Goal: Download file/media

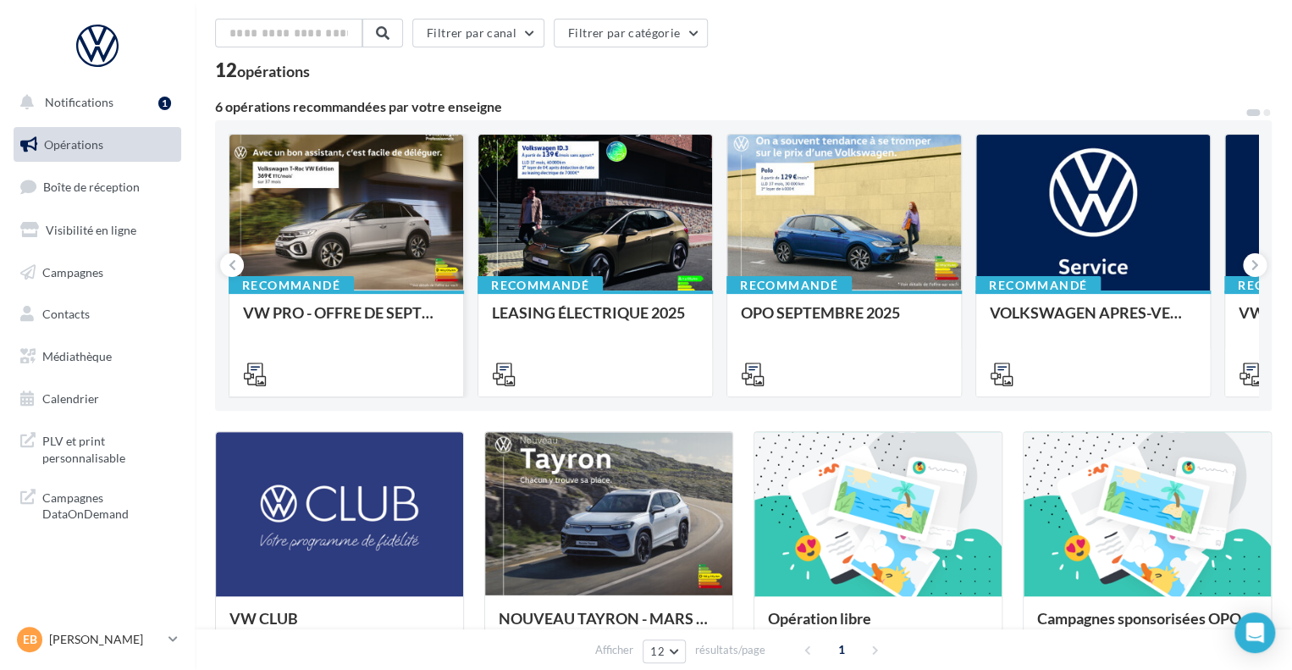
scroll to position [85, 0]
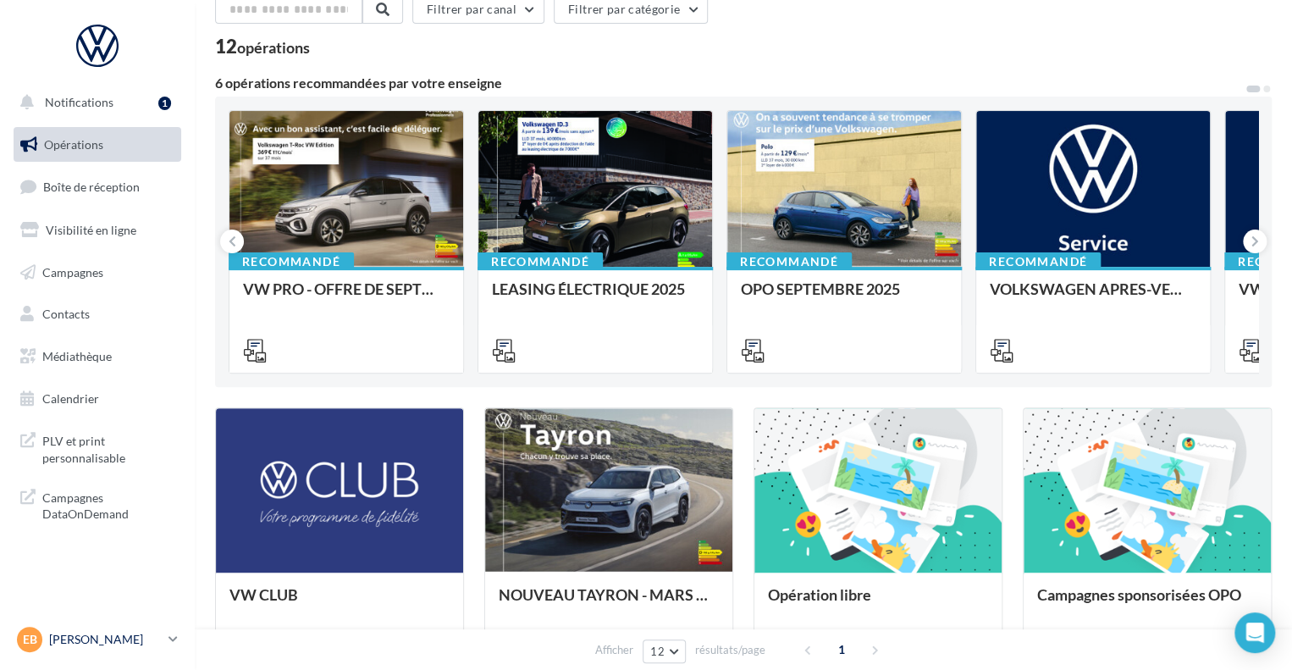
click at [113, 648] on div "EB [PERSON_NAME] vw-enbe-11000" at bounding box center [89, 639] width 145 height 25
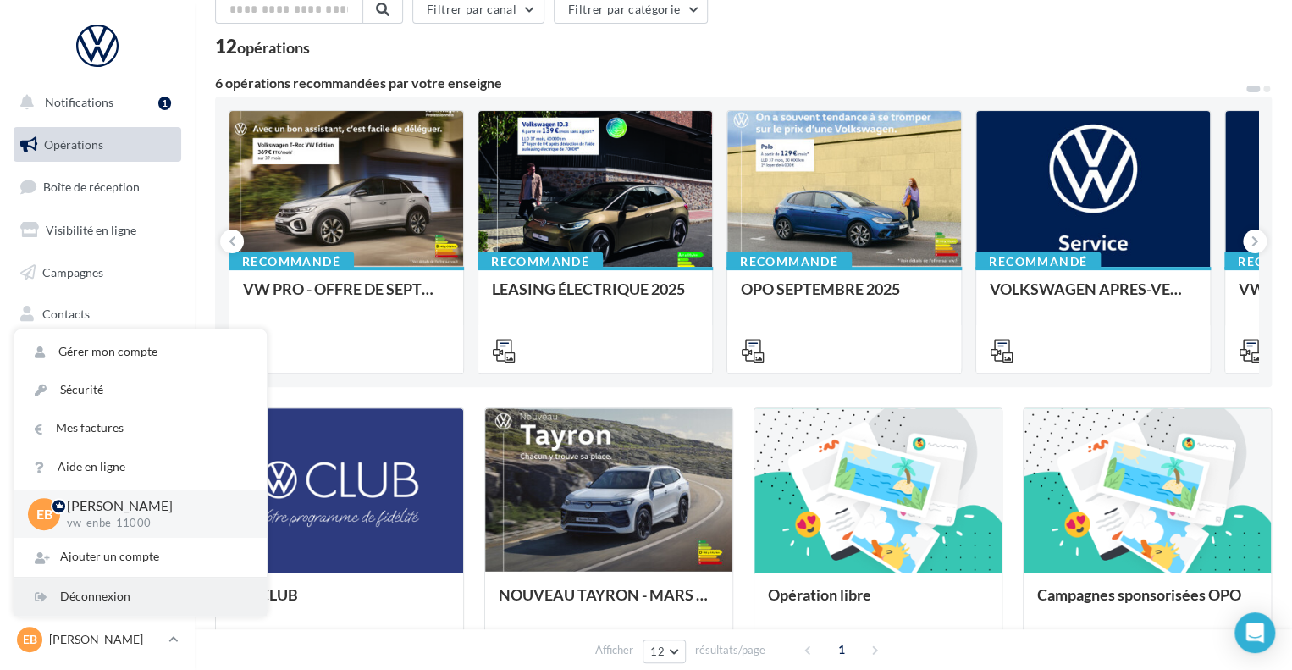
click at [138, 595] on div "Déconnexion" at bounding box center [140, 597] width 252 height 38
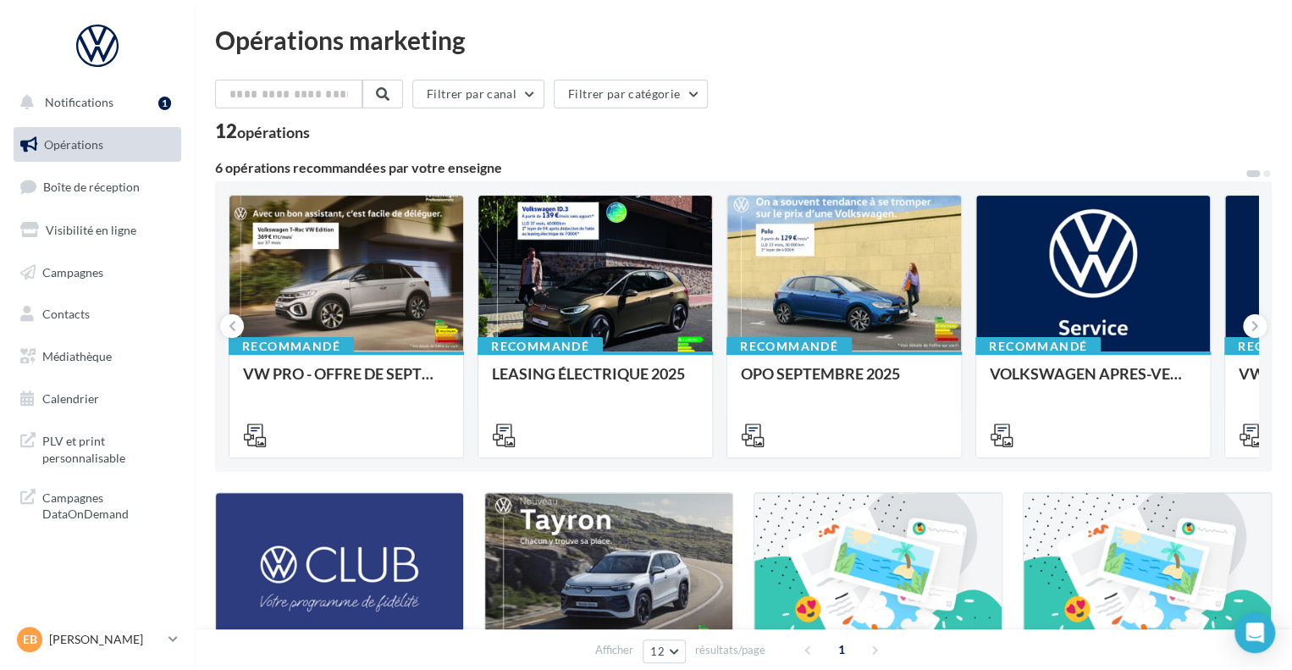
click at [125, 374] on ul "Opérations Boîte de réception Visibilité en ligne Campagnes Contacts Médiathèqu…" at bounding box center [97, 271] width 181 height 303
click at [105, 360] on span "Médiathèque" at bounding box center [76, 356] width 69 height 14
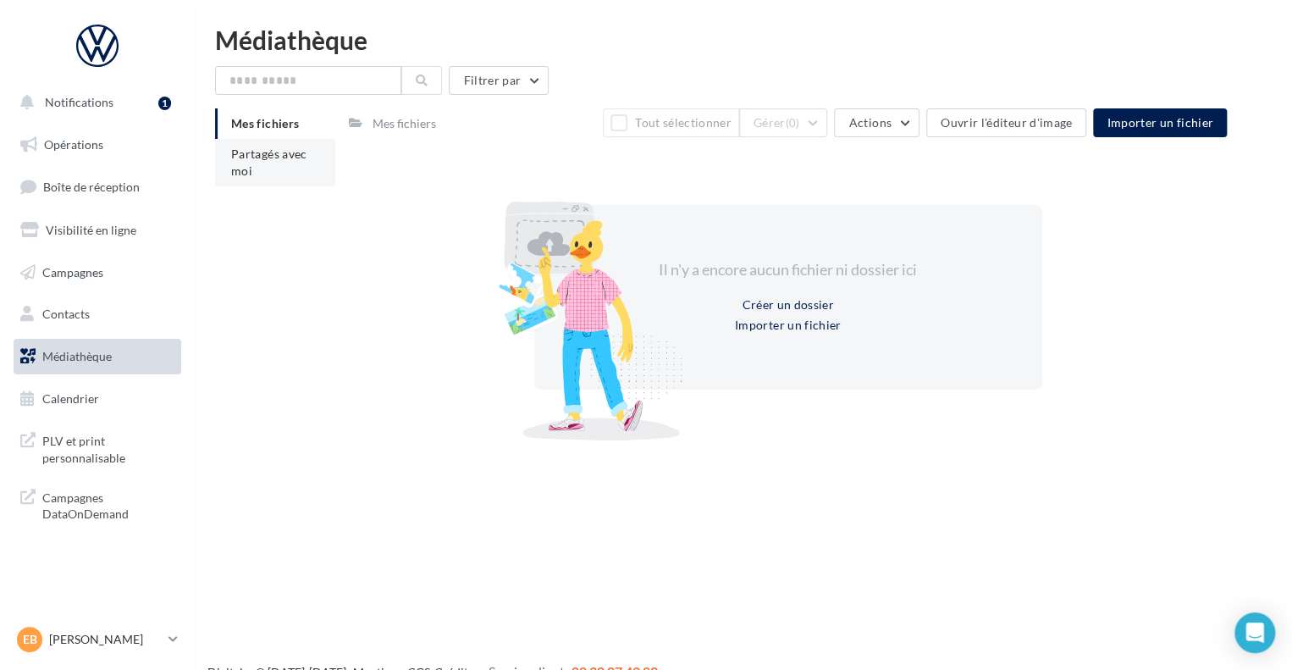
click at [256, 141] on li "Partagés avec moi" at bounding box center [275, 162] width 120 height 47
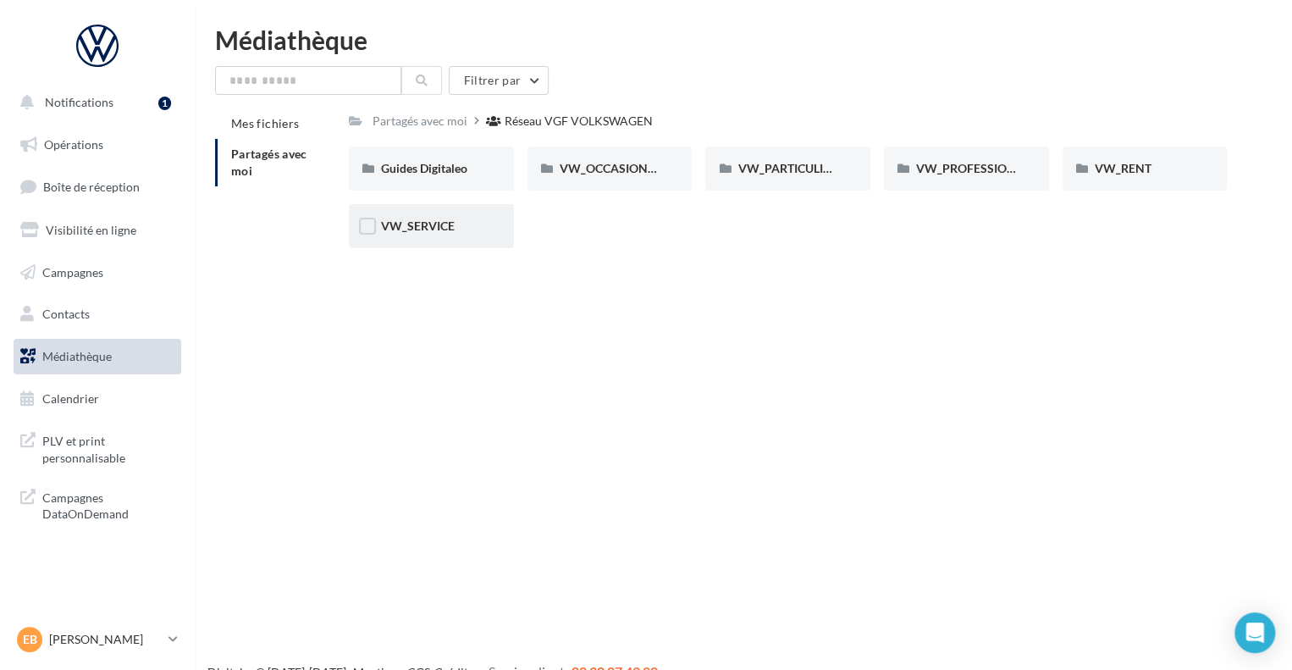
click at [447, 236] on div "VW_SERVICE" at bounding box center [431, 226] width 165 height 44
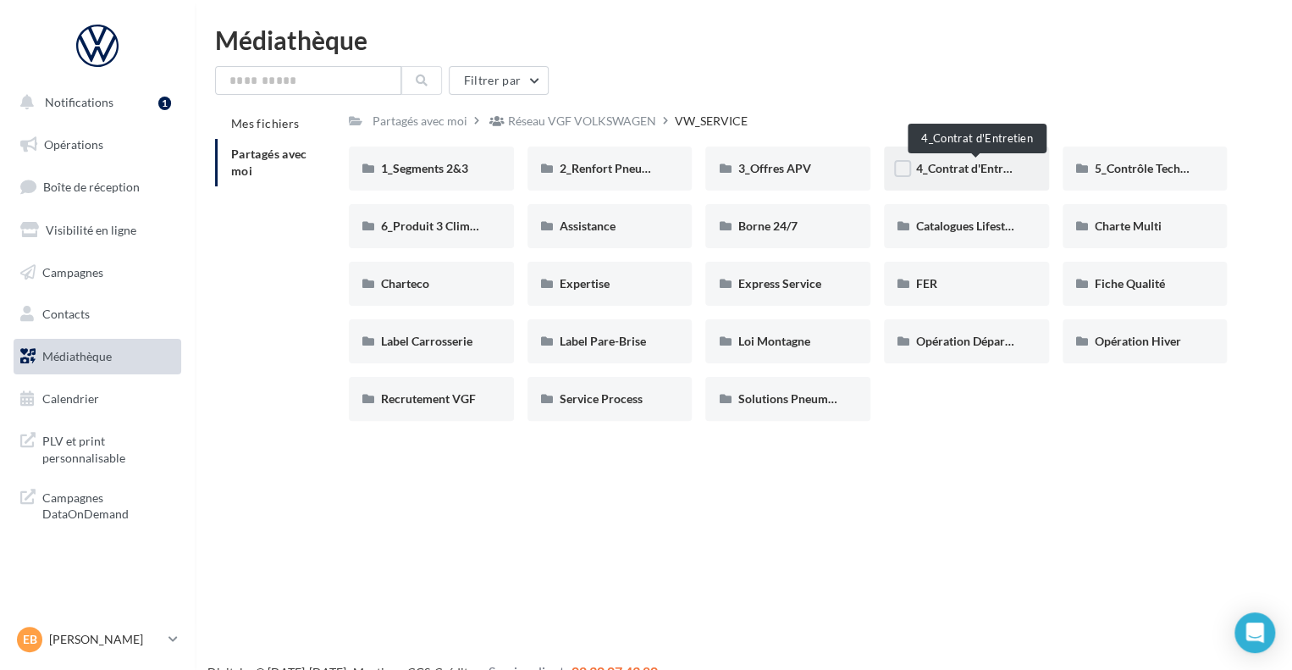
click at [977, 165] on span "4_Contrat d'Entretien" at bounding box center [972, 168] width 113 height 14
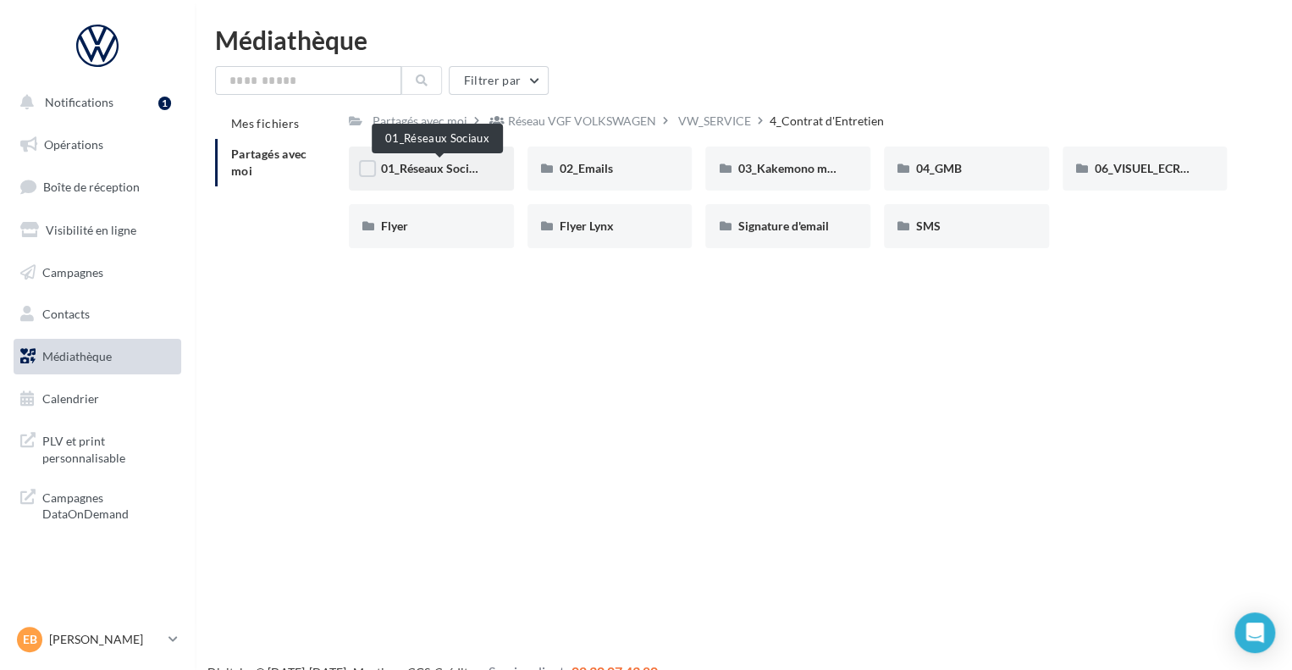
click at [420, 172] on span "01_Réseaux Sociaux" at bounding box center [435, 168] width 108 height 14
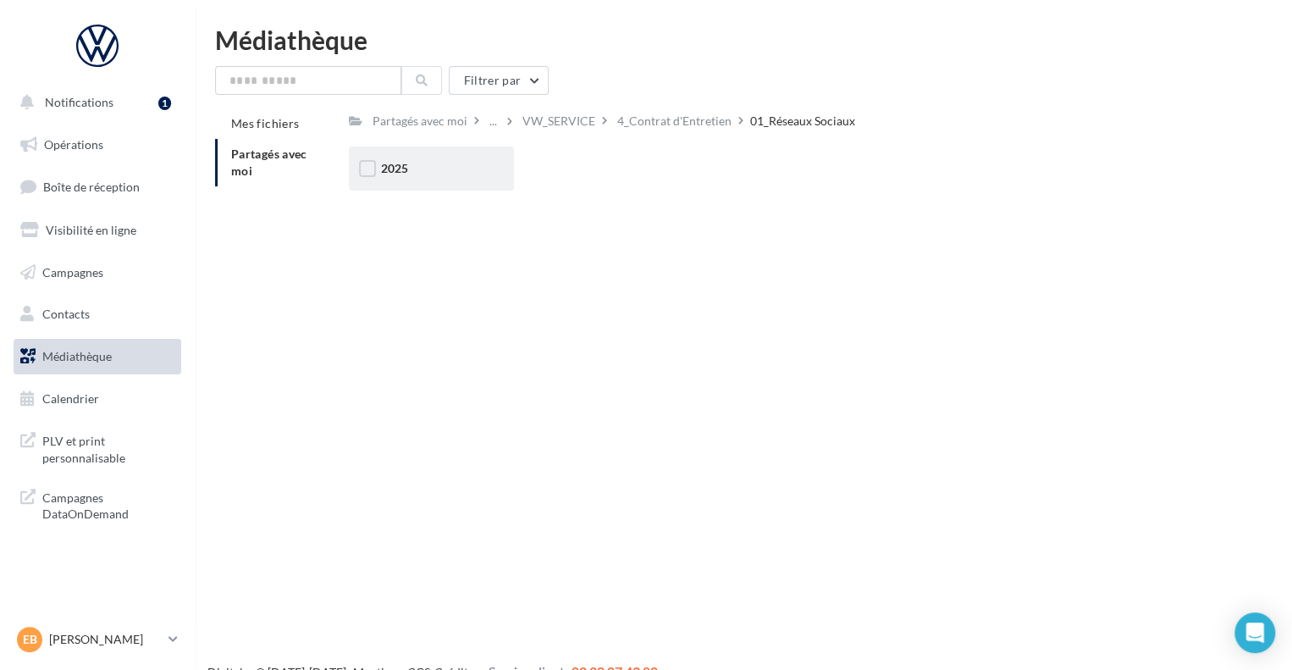
click at [425, 172] on div "2025" at bounding box center [431, 168] width 101 height 17
click at [429, 175] on span "Carrousel" at bounding box center [407, 168] width 52 height 14
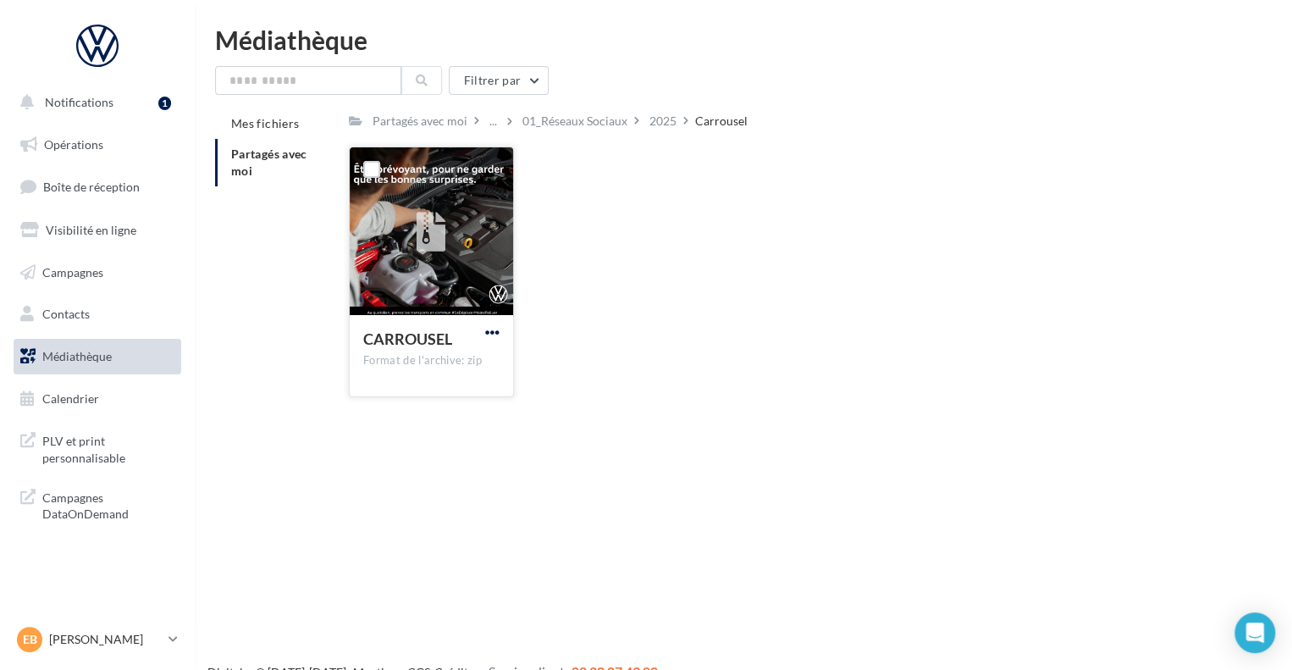
click at [497, 331] on span "button" at bounding box center [492, 332] width 14 height 14
click at [484, 359] on button "Télécharger" at bounding box center [418, 366] width 169 height 44
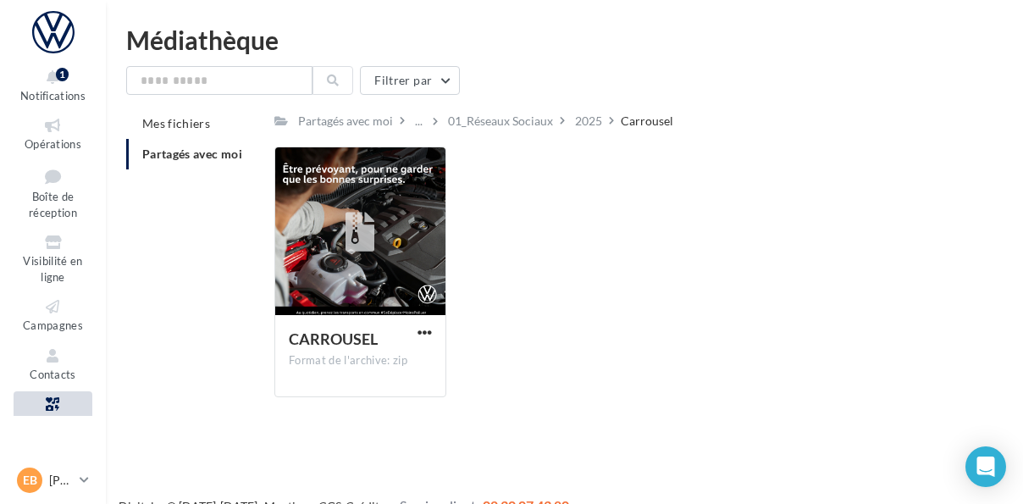
click at [995, 129] on div "Partagés avec moi ... 01_Réseaux Sociaux 2025 Carrousel" at bounding box center [713, 120] width 878 height 25
click at [994, 126] on div "Partagés avec moi ... 01_Réseaux Sociaux 2025 Carrousel" at bounding box center [713, 120] width 878 height 25
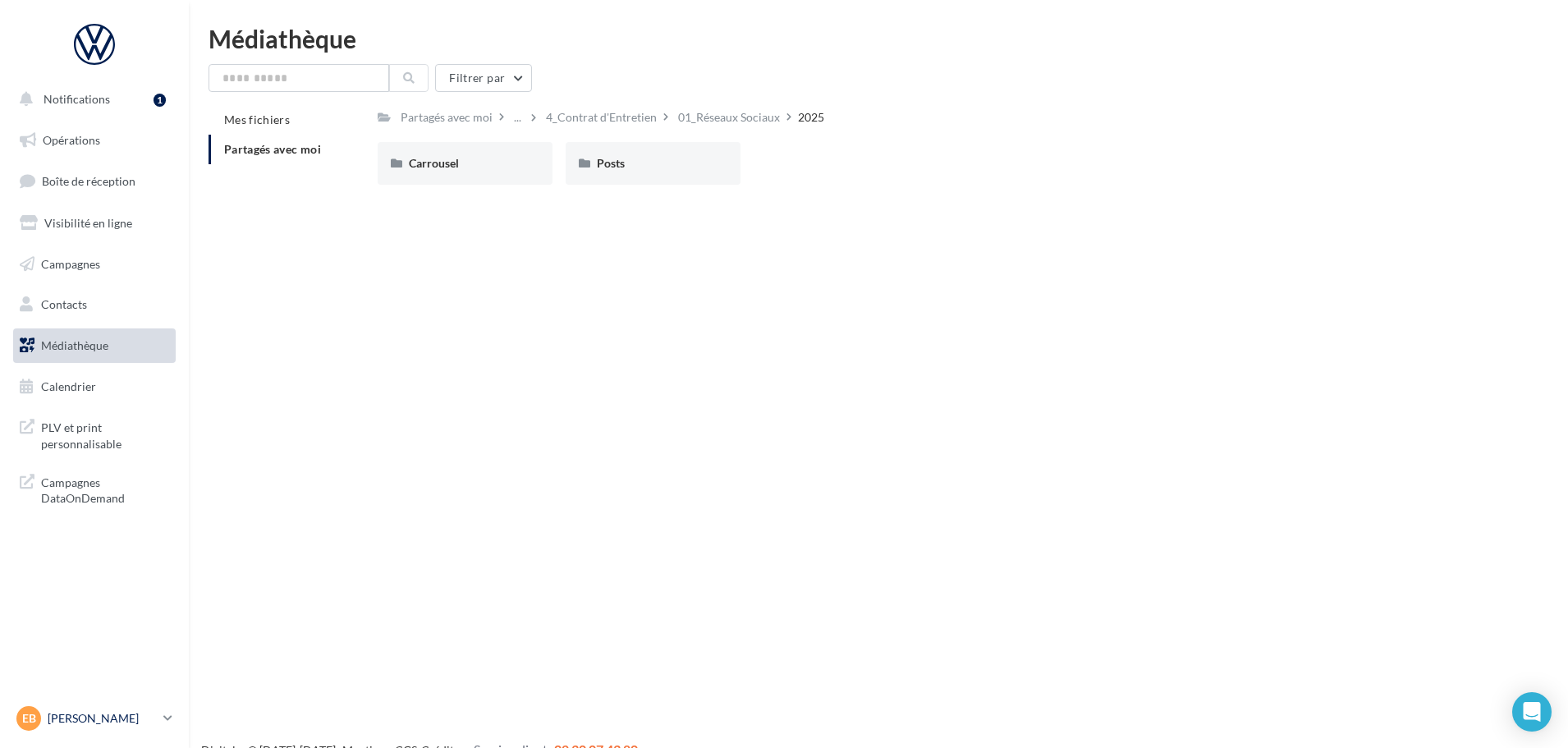
click at [94, 648] on div "EB Enzo BENAIGES vw-enbe-11000" at bounding box center [86, 717] width 141 height 24
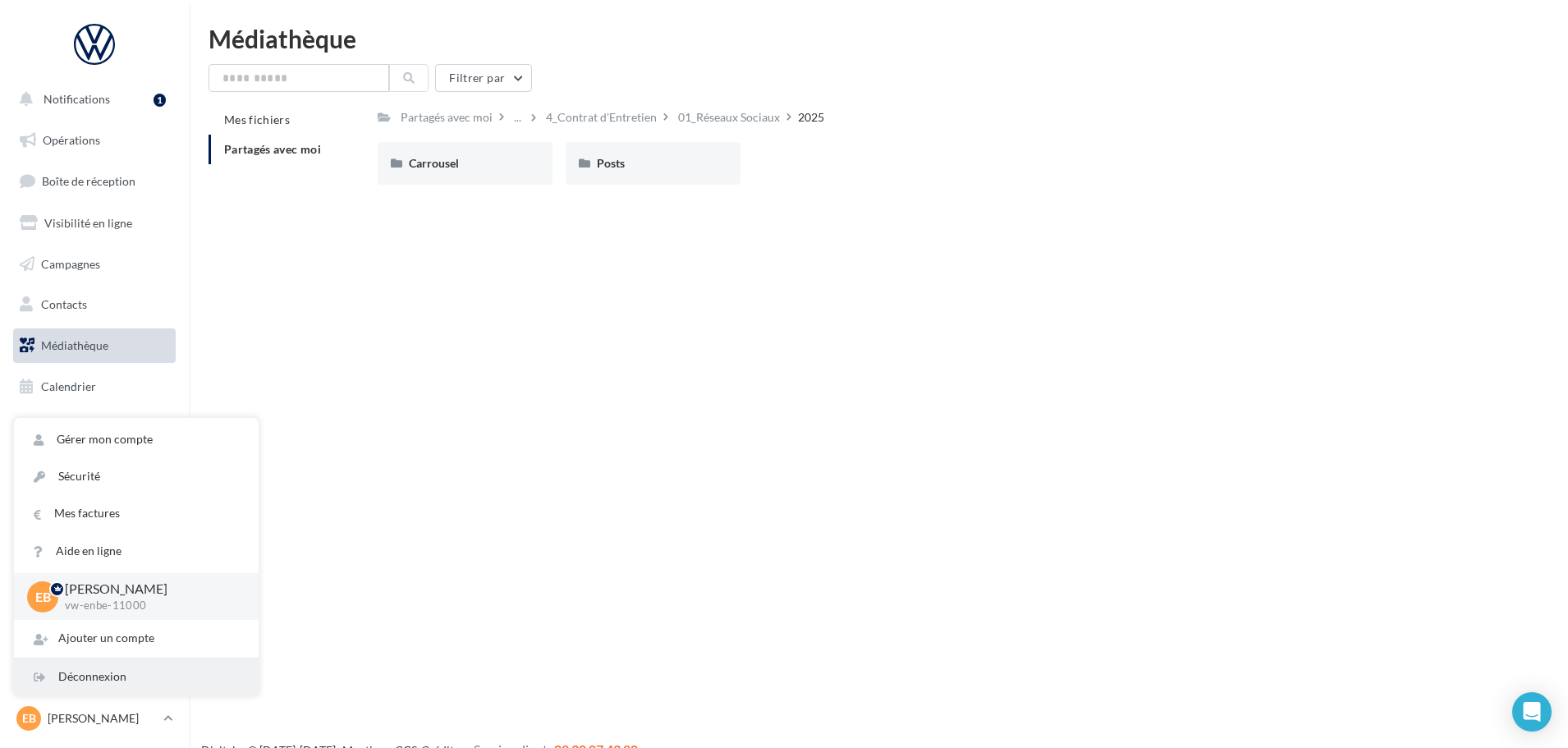
click at [100, 648] on div "Déconnexion" at bounding box center [136, 676] width 244 height 37
